Goal: Communication & Community: Answer question/provide support

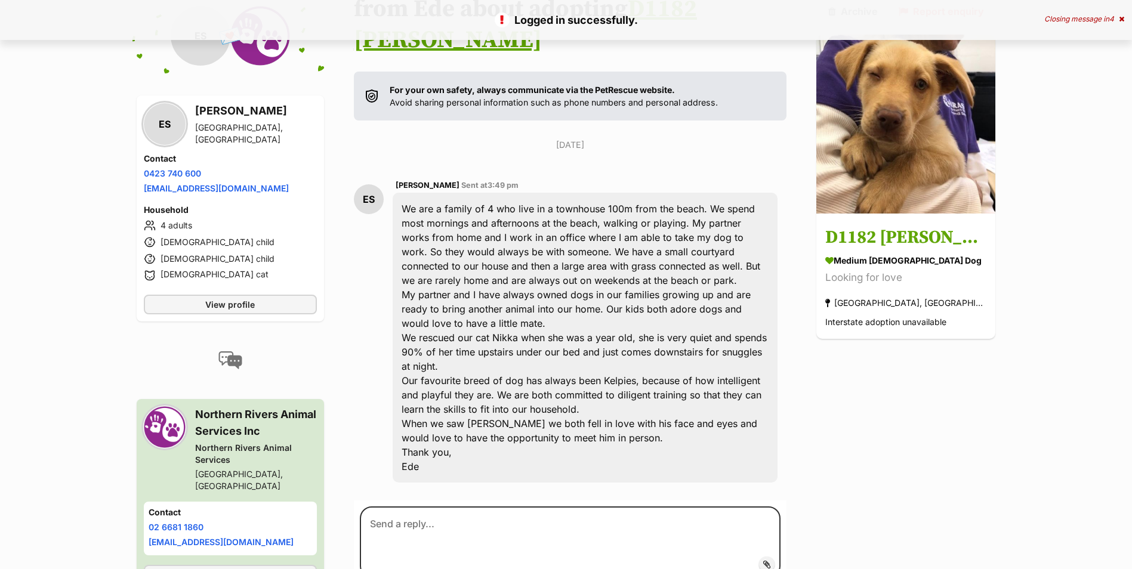
scroll to position [574, 0]
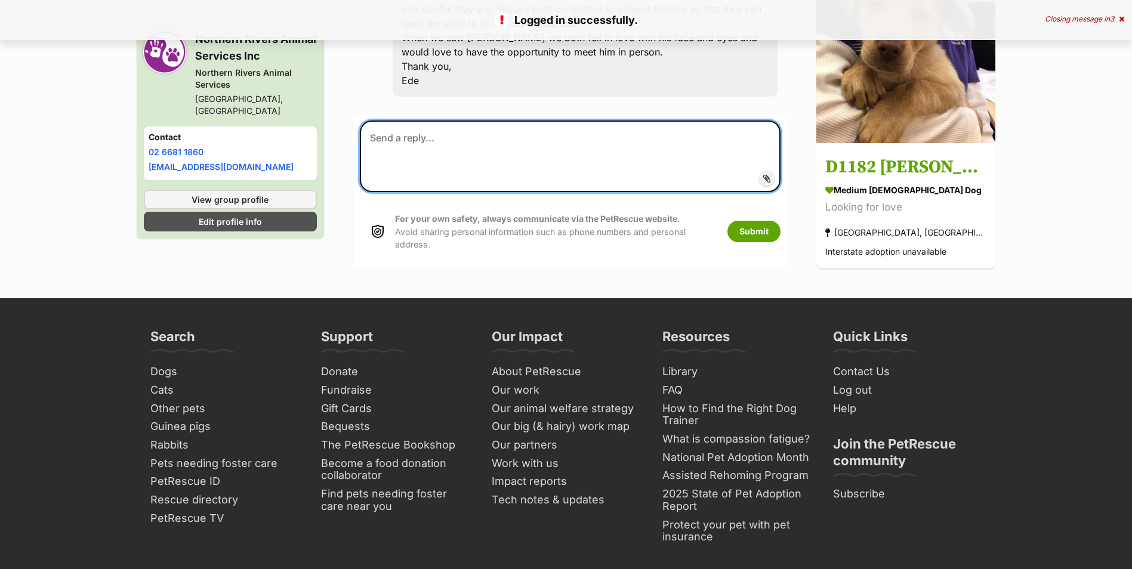
click at [423, 128] on textarea at bounding box center [570, 157] width 421 height 72
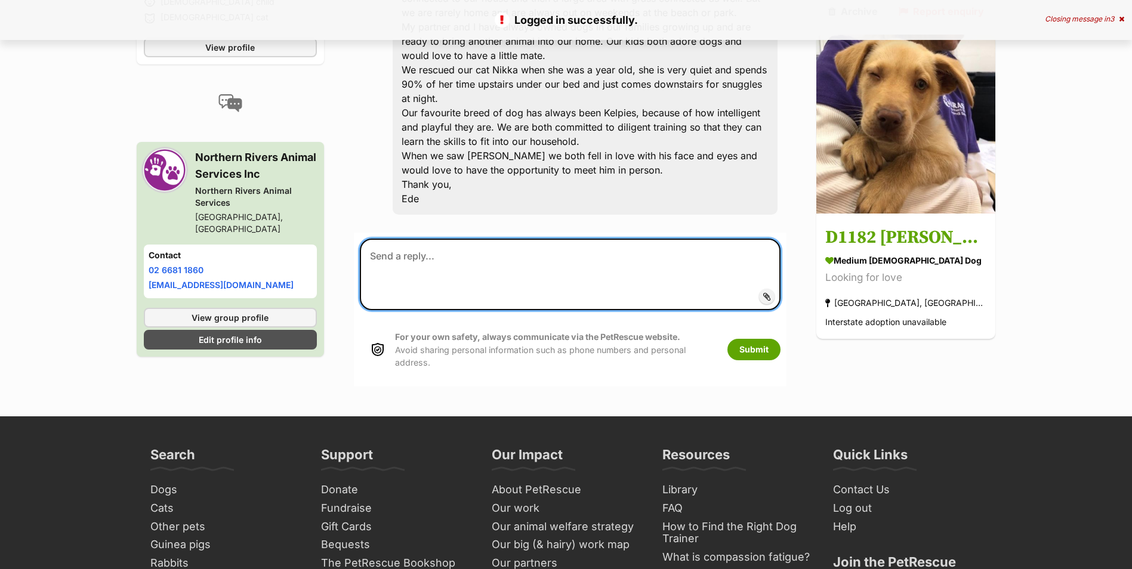
scroll to position [455, 0]
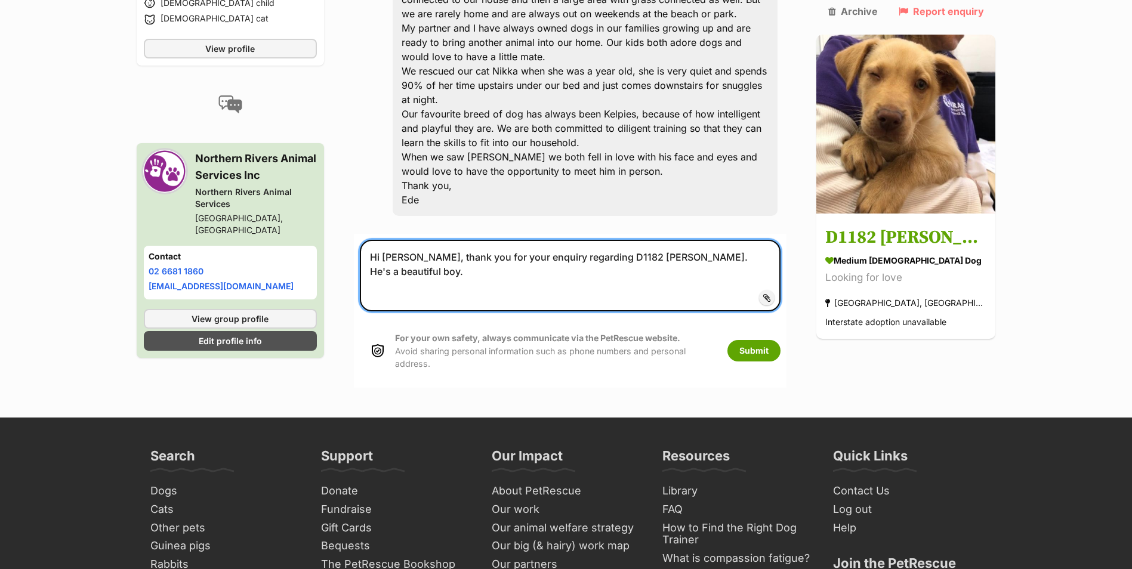
type textarea "Hi [PERSON_NAME], thank you for your enquiry regarding D1182 [PERSON_NAME]. He'…"
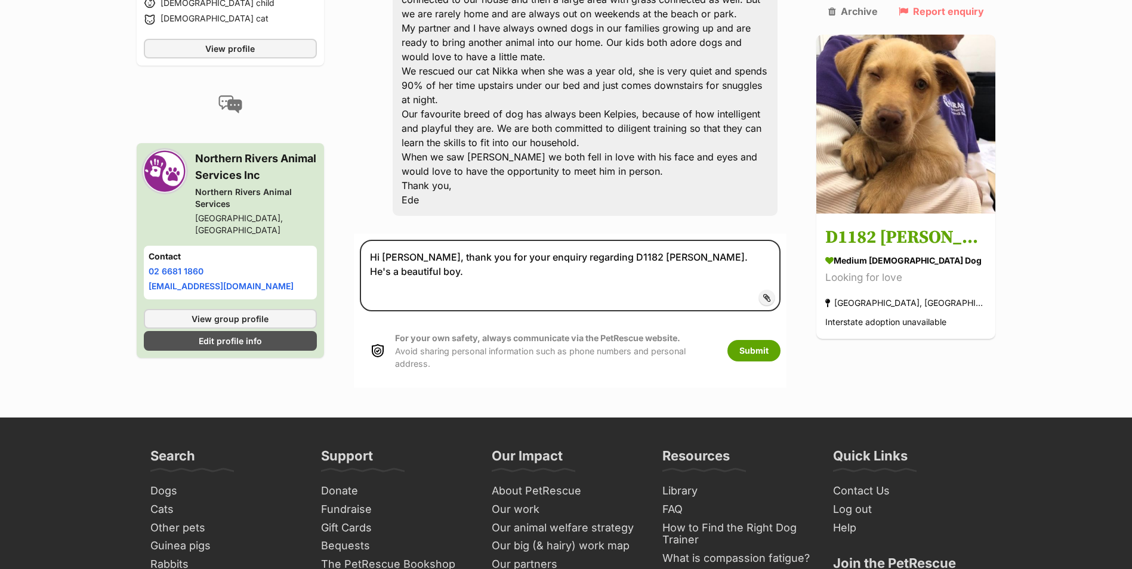
click at [796, 293] on span "Add attachment" at bounding box center [808, 298] width 64 height 10
click at [0, 0] on input "Add attachment" at bounding box center [0, 0] width 0 height 0
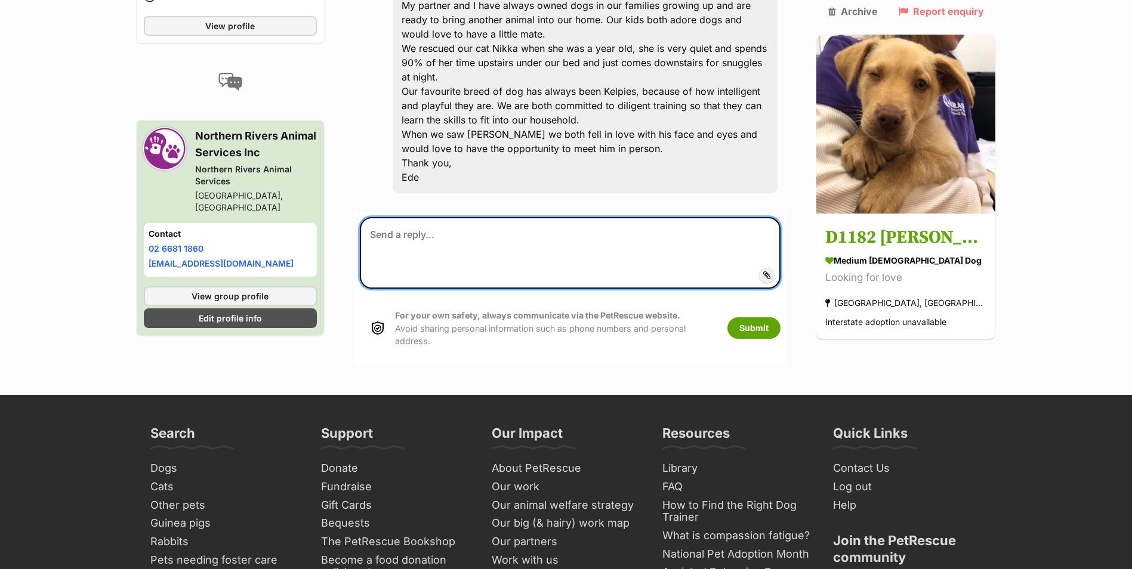
click at [415, 217] on textarea at bounding box center [570, 253] width 421 height 72
paste textarea "Lor ipsum dolo si ame consecte adipisc el se doeiusmo tem Inc Utlabore Etdolore…"
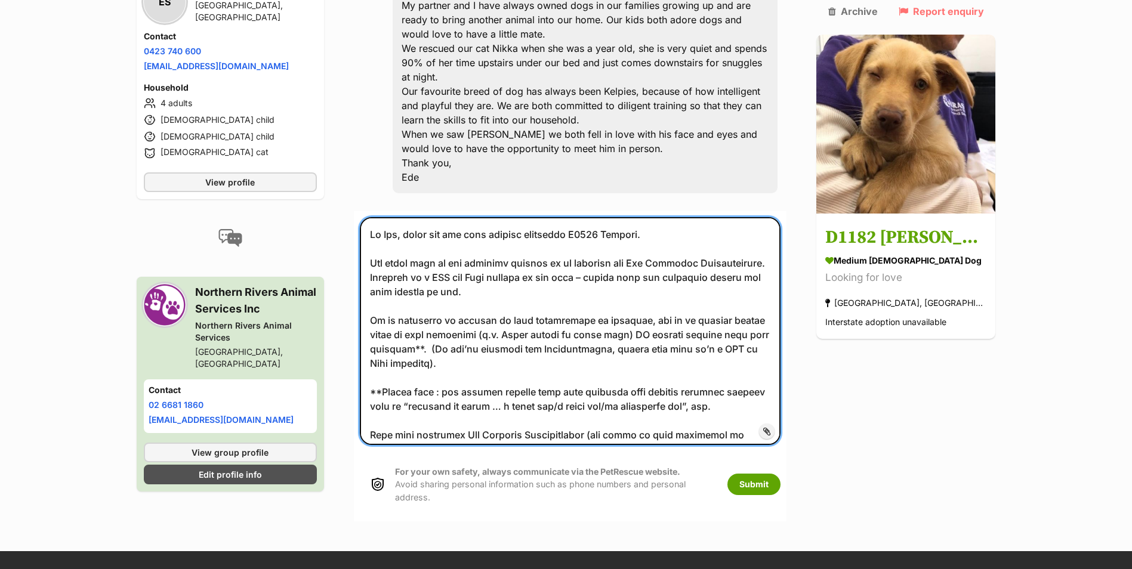
click at [655, 217] on textarea at bounding box center [570, 331] width 421 height 228
click at [760, 229] on textarea at bounding box center [570, 331] width 421 height 228
click at [764, 227] on textarea at bounding box center [570, 331] width 421 height 228
drag, startPoint x: 707, startPoint y: 248, endPoint x: 476, endPoint y: 249, distance: 230.4
click at [476, 249] on textarea at bounding box center [570, 331] width 421 height 228
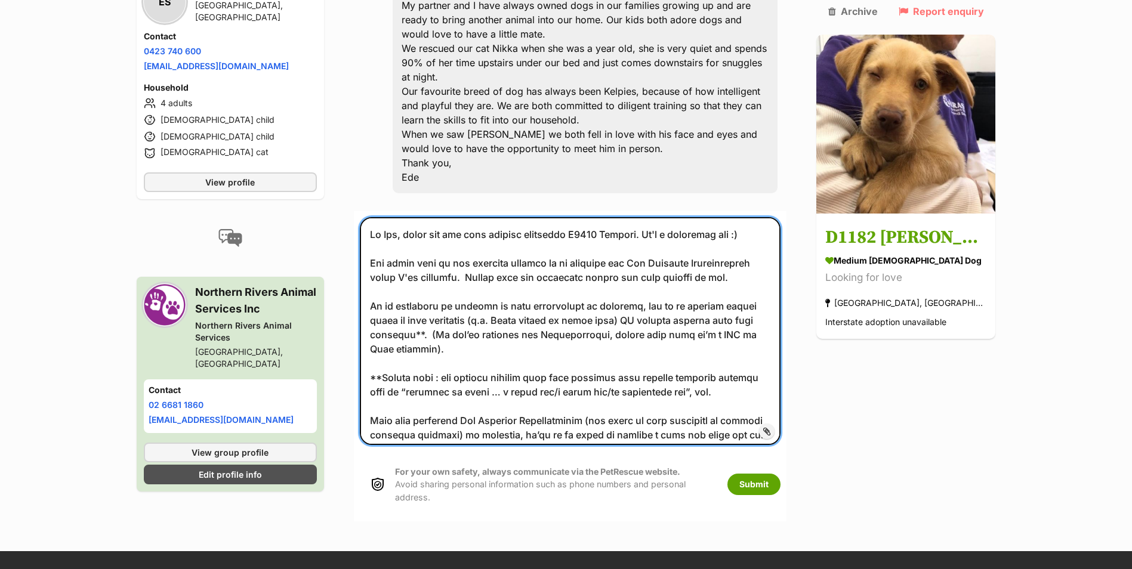
click at [622, 243] on textarea at bounding box center [570, 331] width 421 height 228
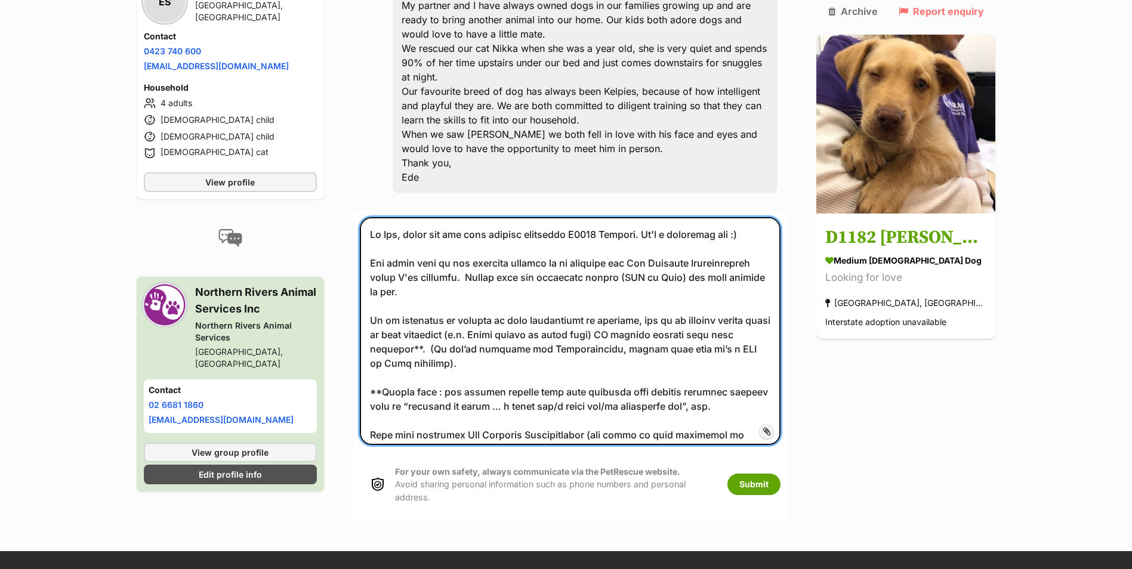
drag, startPoint x: 433, startPoint y: 317, endPoint x: 442, endPoint y: 330, distance: 15.9
click at [442, 330] on textarea at bounding box center [570, 331] width 421 height 228
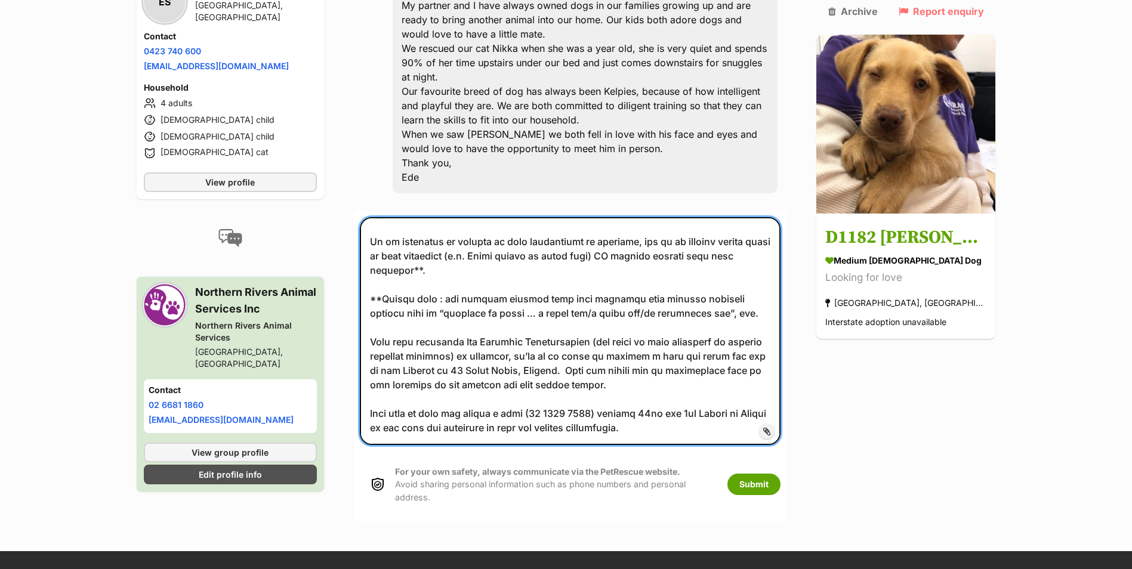
scroll to position [93, 0]
drag, startPoint x: 427, startPoint y: 295, endPoint x: 497, endPoint y: 312, distance: 71.7
click at [497, 312] on textarea at bounding box center [570, 331] width 421 height 228
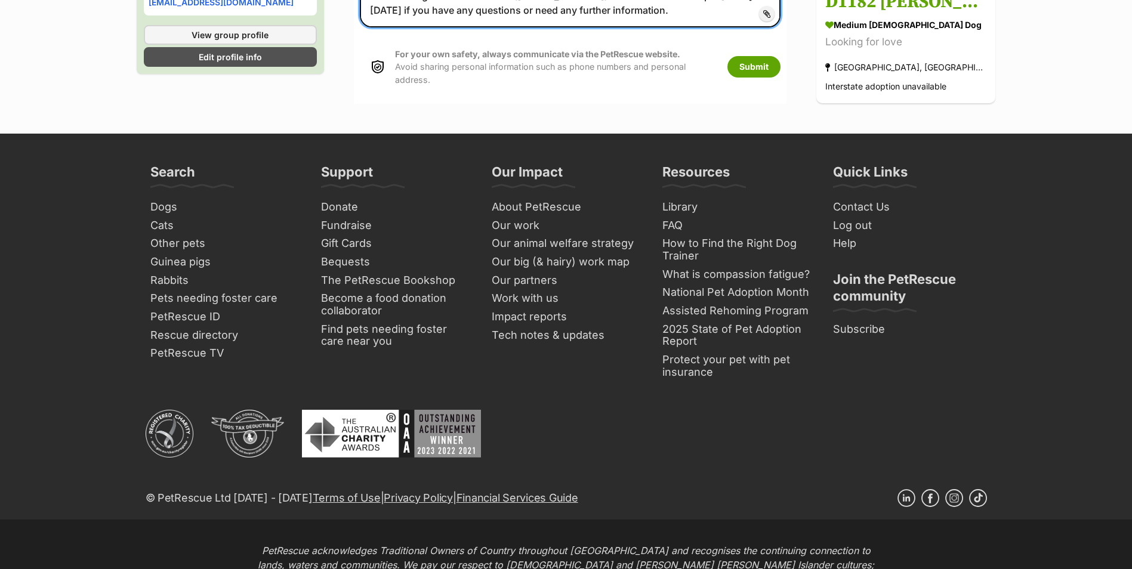
scroll to position [597, 0]
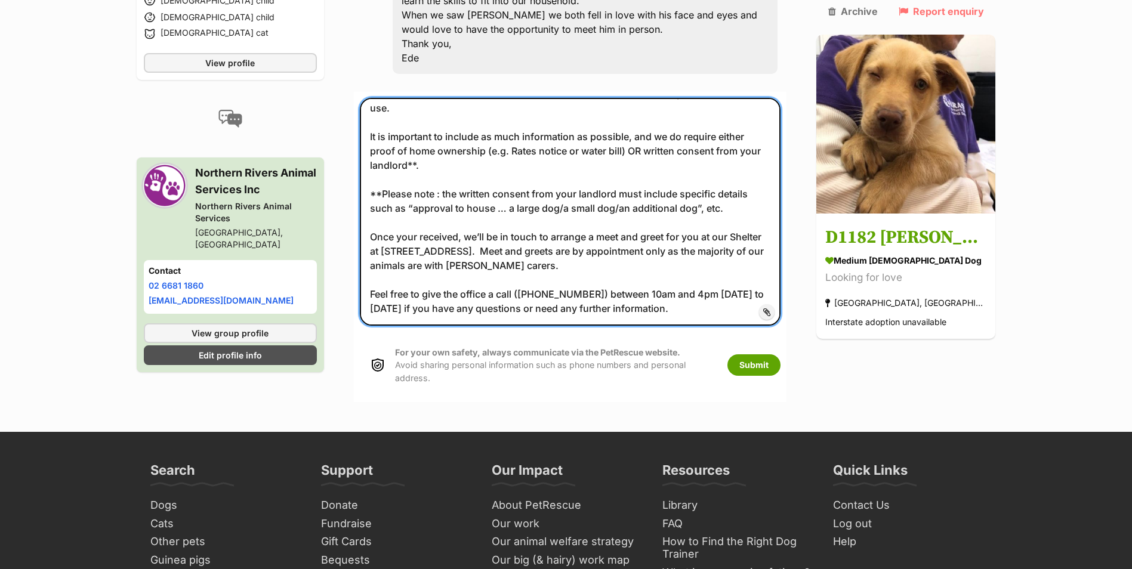
click at [658, 264] on textarea "Hi [PERSON_NAME], thank you for your enquiry regarding D1182 [PERSON_NAME]. He'…" at bounding box center [570, 212] width 421 height 228
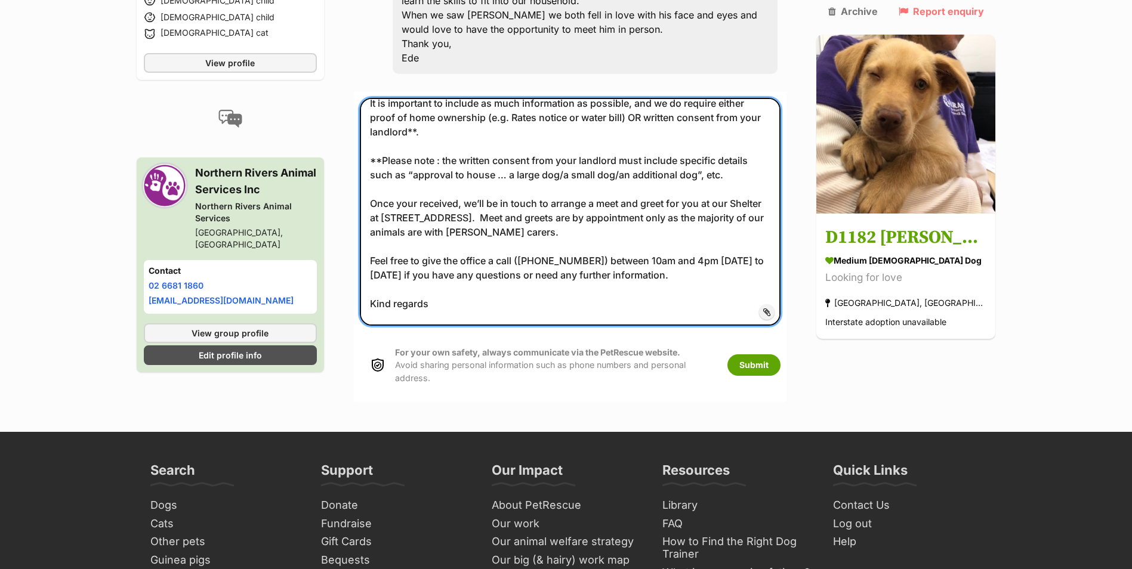
scroll to position [127, 0]
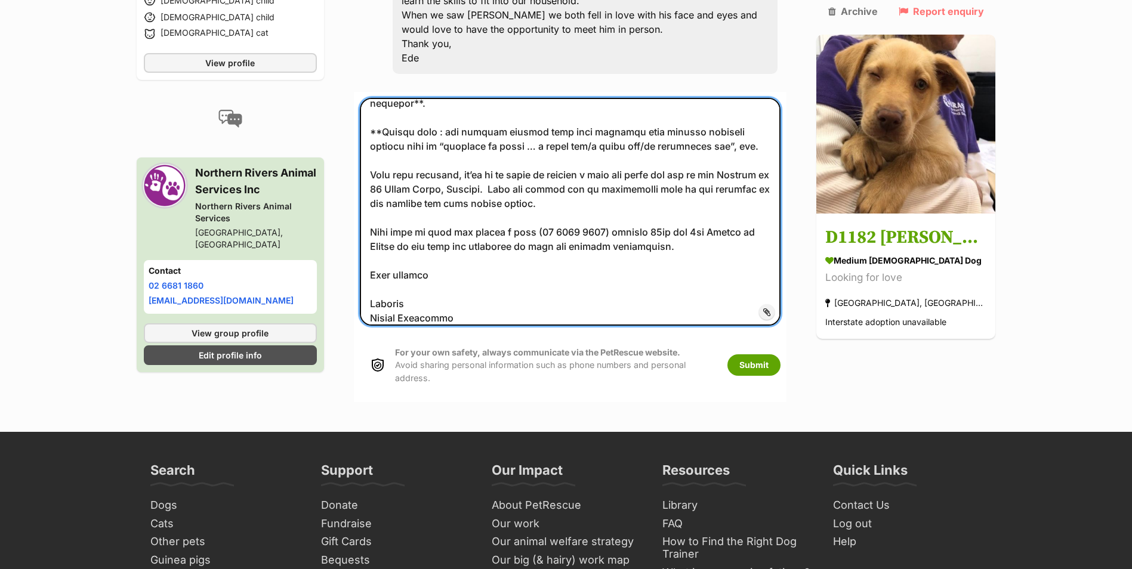
click at [481, 171] on textarea at bounding box center [570, 212] width 421 height 228
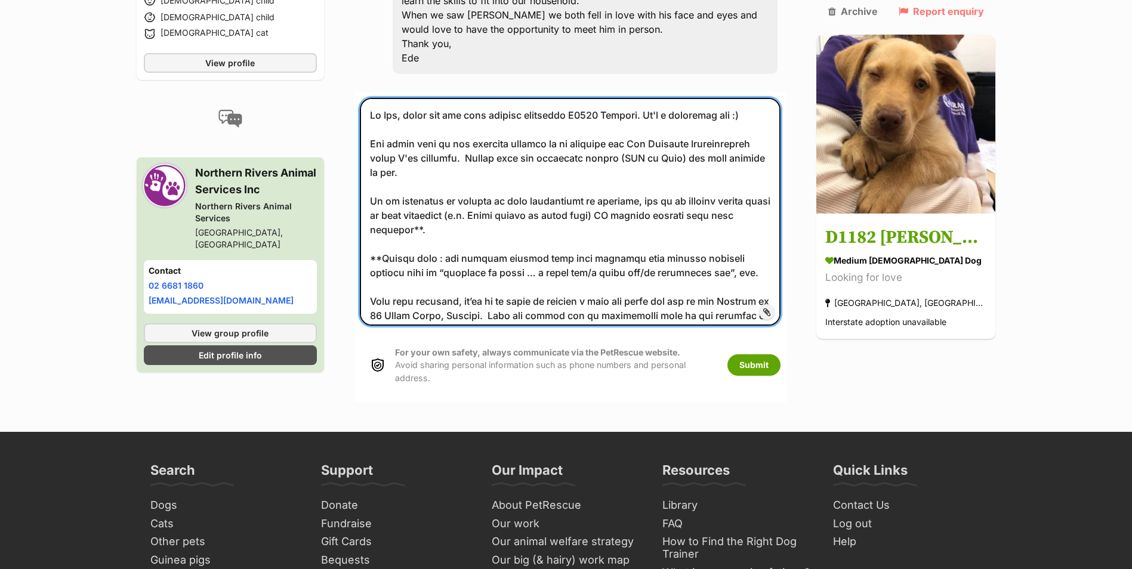
type textarea "Lo Ips, dolor sit ame cons adipisc elitseddo E0121 Tempori. Ut'l e doloremag al…"
click at [589, 236] on textarea at bounding box center [570, 212] width 421 height 228
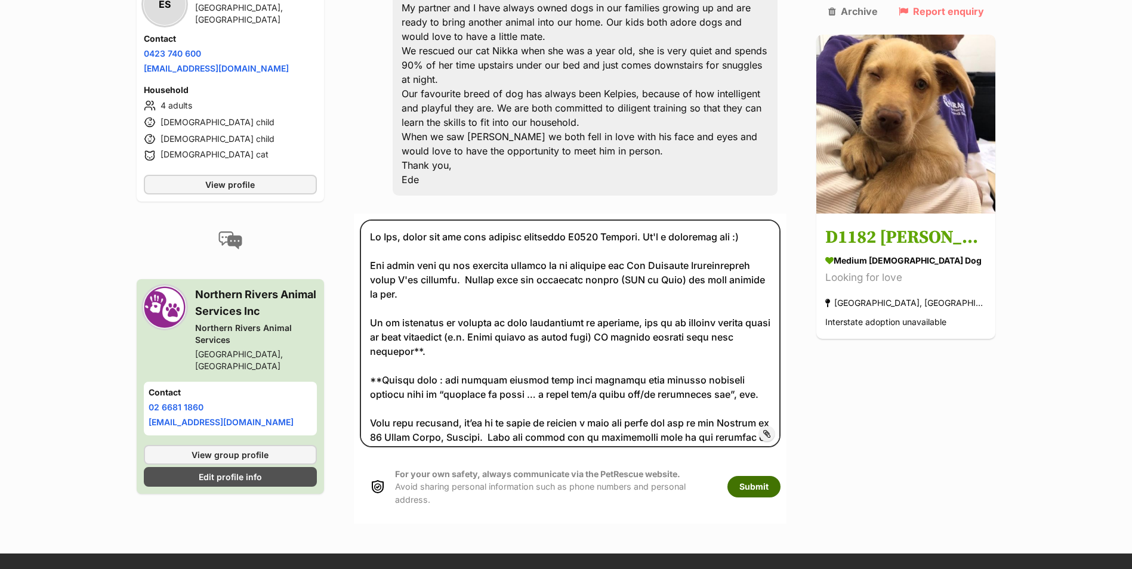
click at [778, 476] on button "Submit" at bounding box center [753, 486] width 53 height 21
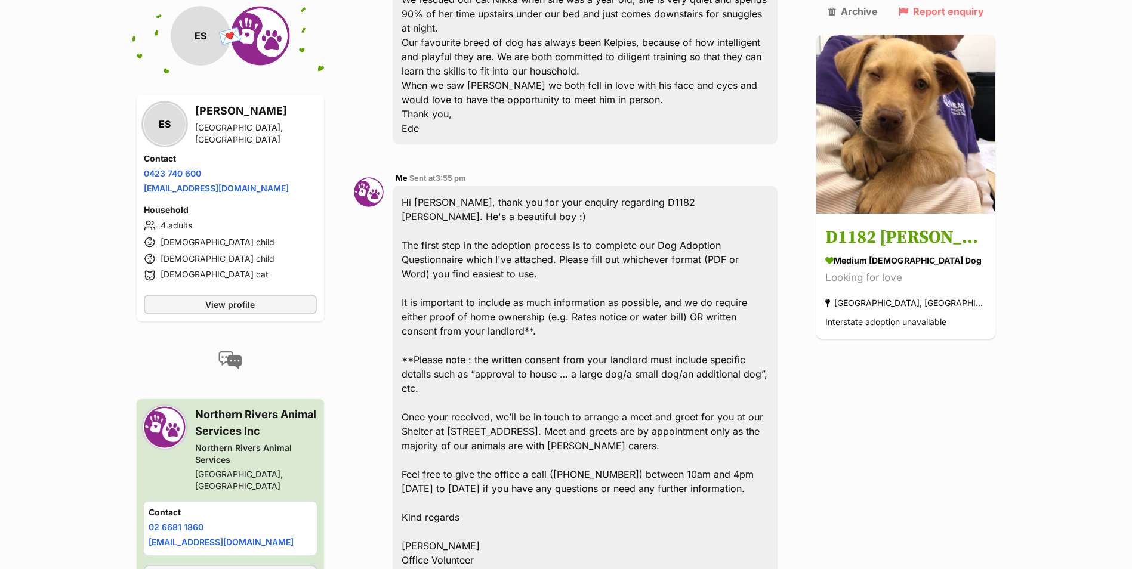
scroll to position [570, 0]
